Goal: Task Accomplishment & Management: Complete application form

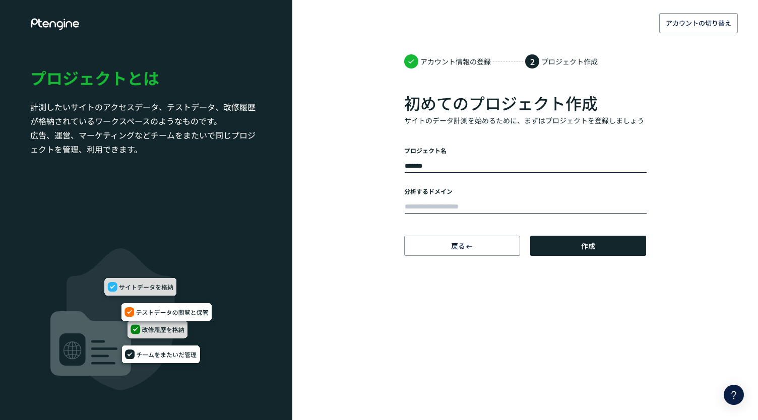
type input "*******"
click at [478, 200] on input "text" at bounding box center [526, 207] width 242 height 14
click at [467, 203] on input "text" at bounding box center [526, 207] width 242 height 14
paste input "**********"
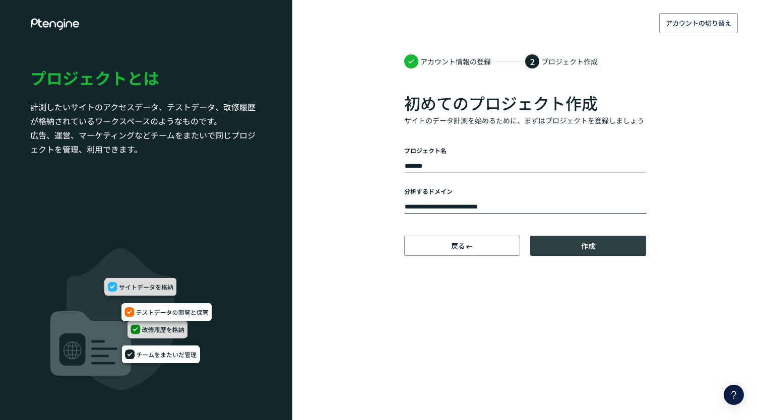
type input "**********"
click at [581, 247] on span "作成" at bounding box center [588, 246] width 14 height 20
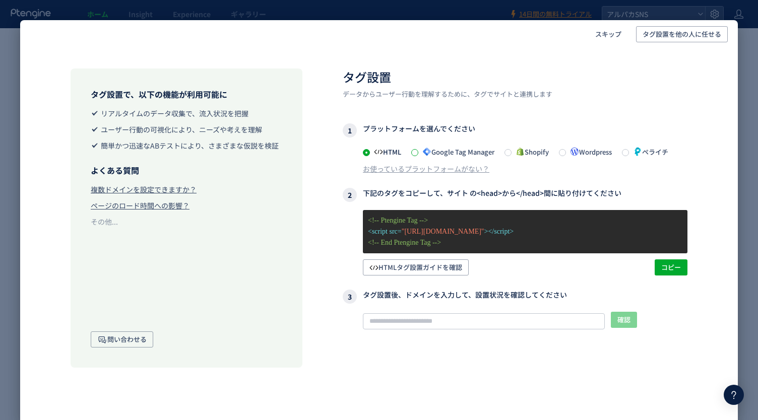
click at [418, 153] on span at bounding box center [414, 152] width 7 height 7
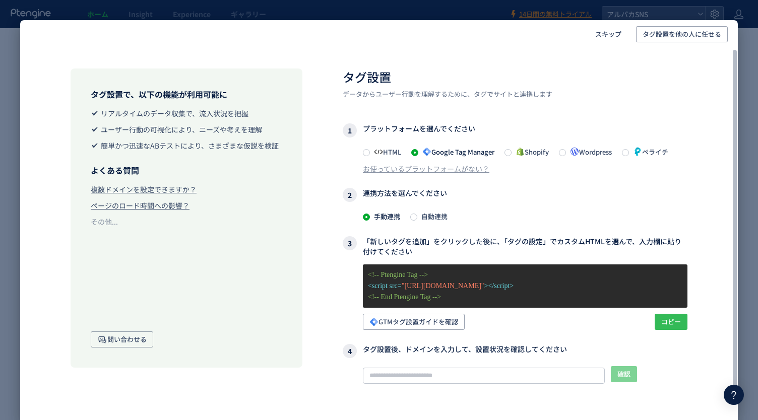
click at [662, 320] on span "コピー" at bounding box center [671, 322] width 20 height 16
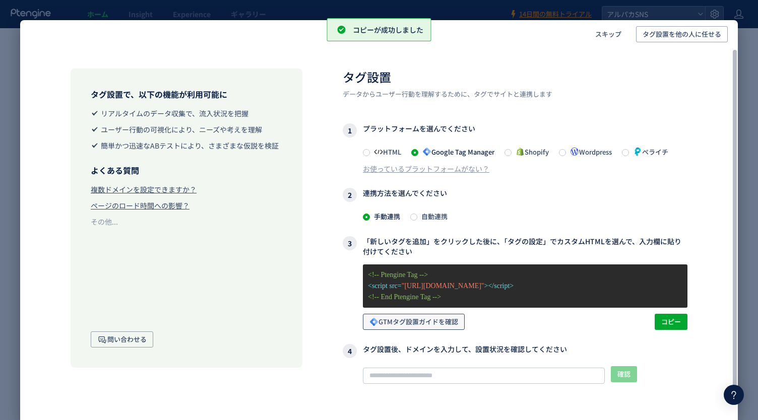
click at [447, 321] on span "GTMタグ設置ガイドを確認" at bounding box center [413, 322] width 89 height 16
drag, startPoint x: 514, startPoint y: 386, endPoint x: 511, endPoint y: 371, distance: 15.4
click at [511, 376] on div "確認 タグが確認できません このサイトでタグが確認できませんので、 記事 に記載されたタグ設定を従って設定してください。また、弊社まで お問い合わせ ください。" at bounding box center [515, 406] width 345 height 81
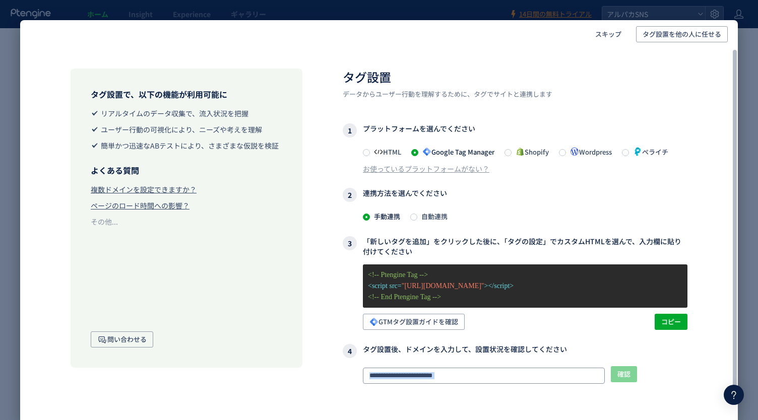
click at [489, 373] on input "text" at bounding box center [484, 376] width 242 height 16
drag, startPoint x: 489, startPoint y: 373, endPoint x: 342, endPoint y: 373, distance: 147.6
click at [342, 373] on div "タグ設置で、以下の機能が利用可能に リアルタイムのデータ収集で、流入状況を把握 ユーザー行動の可視化により、ニーズや考えを理解 簡単かつ迅速なABテストにより…" at bounding box center [379, 254] width 718 height 413
paste input "**********"
type input "**********"
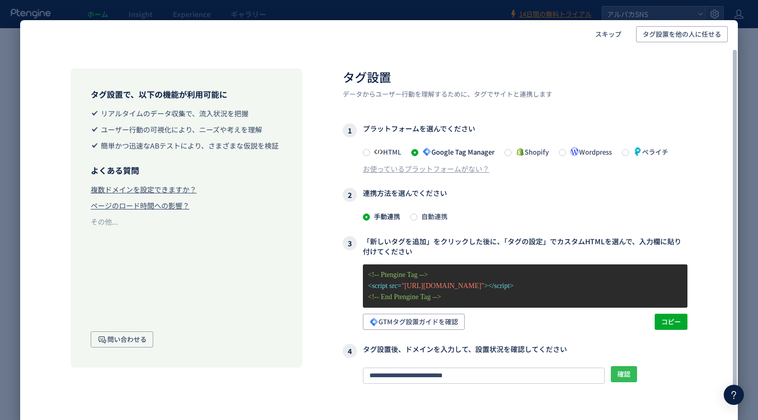
click at [626, 380] on span "確認" at bounding box center [623, 374] width 13 height 16
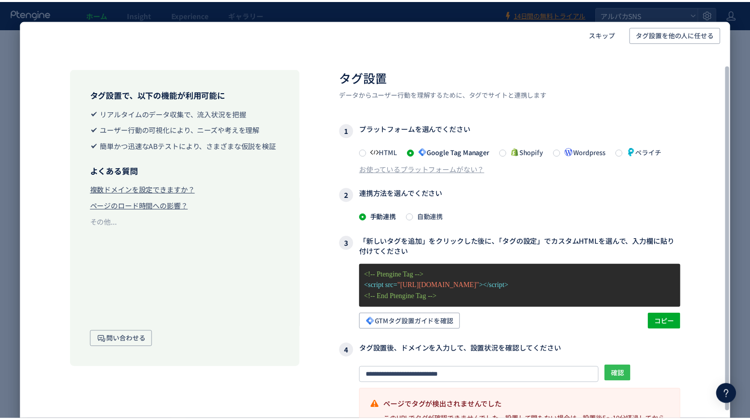
scroll to position [32, 0]
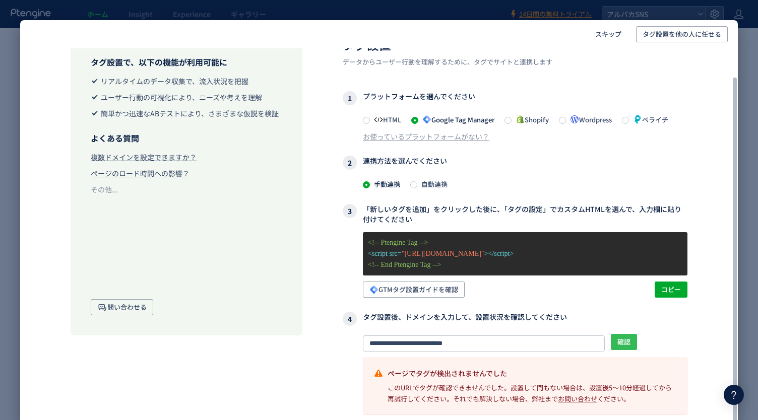
click at [621, 345] on span "確認" at bounding box center [623, 342] width 13 height 16
click at [655, 371] on p "ページでタグが検出されませんでした" at bounding box center [524, 373] width 303 height 10
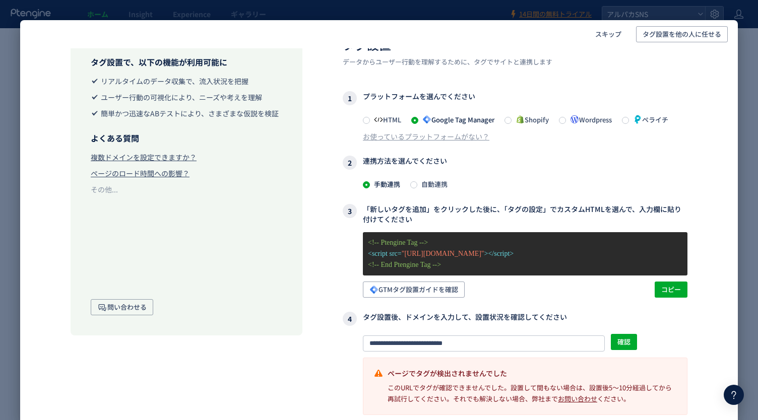
click at [746, 73] on div "スキップ タグ設置を他の人に任せる タグ設置で、以下の機能が利用可能に リアルタイムのデータ収集で、流入状況を把握 ユーザー行動の可視化により、ニーズや考えを…" at bounding box center [379, 210] width 758 height 420
click at [600, 32] on span "スキップ" at bounding box center [608, 34] width 26 height 16
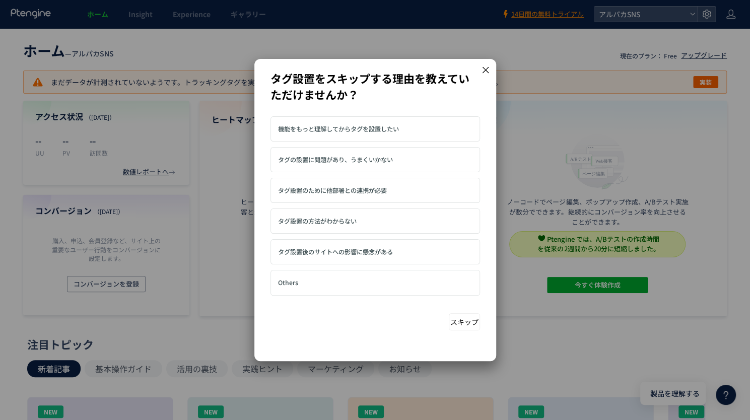
click at [487, 78] on div "タグ設置をスキップする理由を教えていただけませんか？ 機能をもっと理解してからタグを設置したい Others" at bounding box center [375, 204] width 242 height 268
click at [487, 71] on icon at bounding box center [485, 70] width 9 height 9
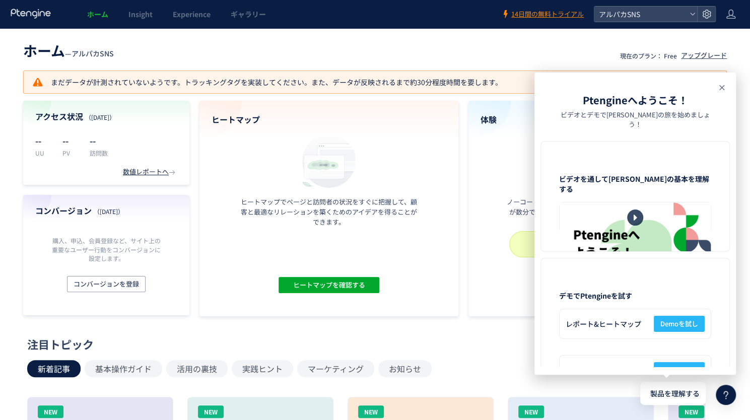
click at [723, 90] on icon at bounding box center [722, 88] width 12 height 12
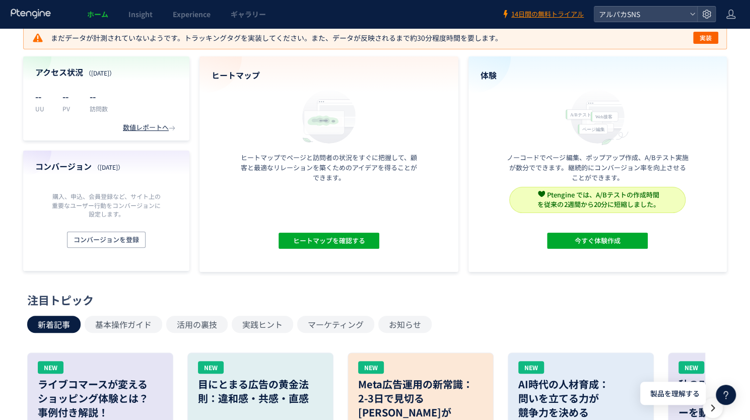
scroll to position [0, 0]
